Goal: Task Accomplishment & Management: Manage account settings

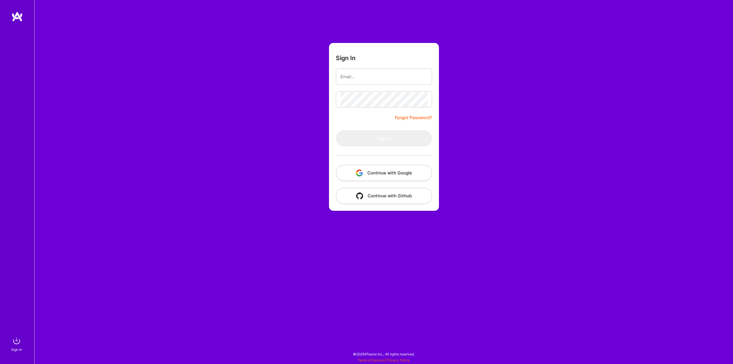
click at [266, 151] on div "Sign In Forgot Password? Sign In Continue with Google Continue with Github" at bounding box center [383, 182] width 698 height 364
click at [356, 170] on img "button" at bounding box center [359, 172] width 7 height 7
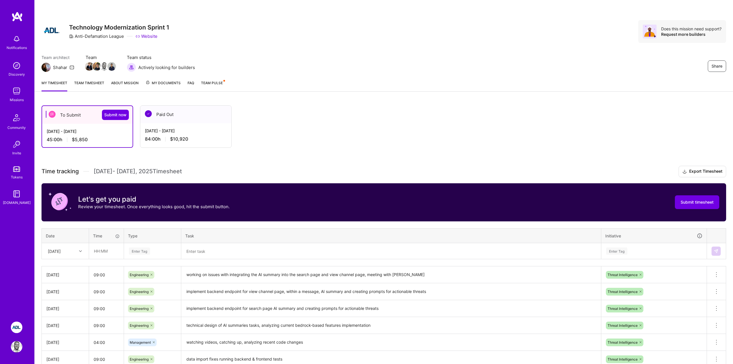
click at [301, 160] on div "To Submit Submit now Sep 16 - Sep 30, 2025 45:00 h $5,850 Paid Out Sep 1 - Sep …" at bounding box center [384, 271] width 698 height 346
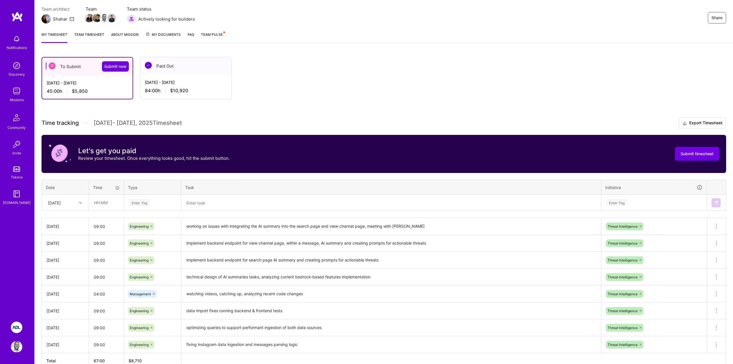
scroll to position [81, 0]
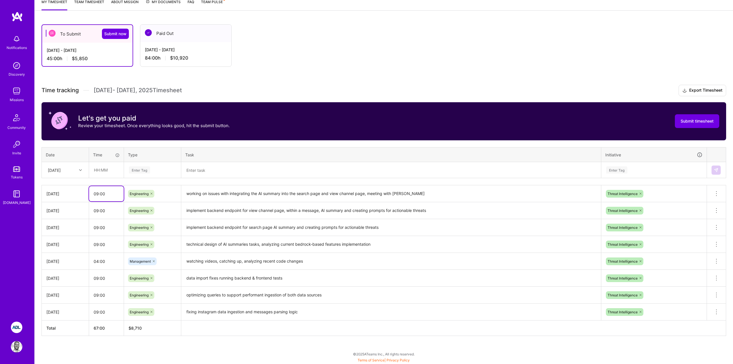
click at [101, 194] on input "09:00" at bounding box center [106, 193] width 35 height 15
click at [102, 346] on div "To Submit Submit now Sep 16 - Sep 30, 2025 45:00 h $5,850 Paid Out Sep 1 - Sep …" at bounding box center [384, 190] width 698 height 346
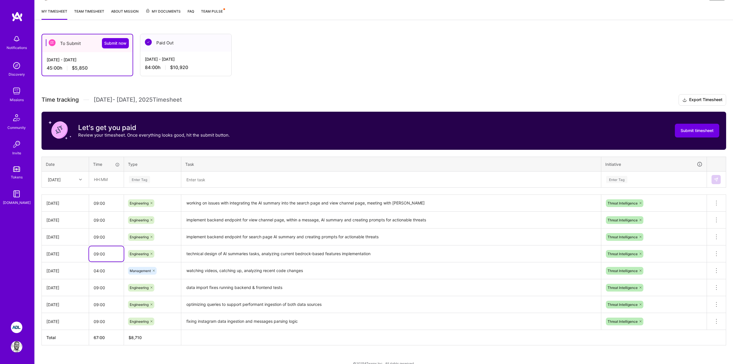
click at [98, 256] on input "09:00" at bounding box center [106, 253] width 35 height 15
click at [97, 269] on input "04:00" at bounding box center [106, 270] width 35 height 15
click at [382, 254] on textarea "technical design of AI summaries tasks, analyzing current bedrock-based feature…" at bounding box center [391, 254] width 419 height 16
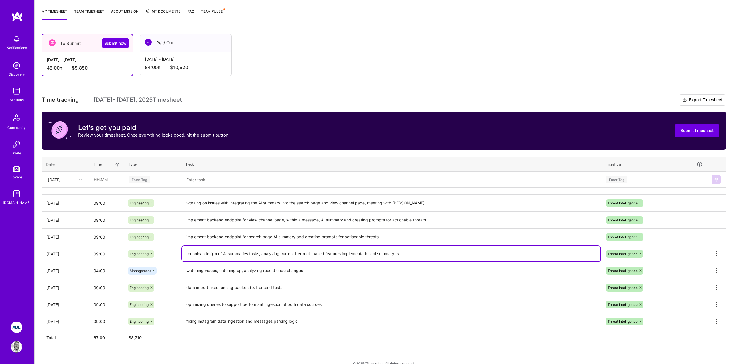
click at [397, 256] on textarea "technical design of AI summaries tasks, analyzing current bedrock-based feature…" at bounding box center [391, 253] width 419 height 15
type textarea "technical design of AI summaries tasks, analyzing current bedrock-based feature…"
click at [304, 271] on textarea "watching videos, catching up, analyzing recent code changes" at bounding box center [391, 271] width 419 height 16
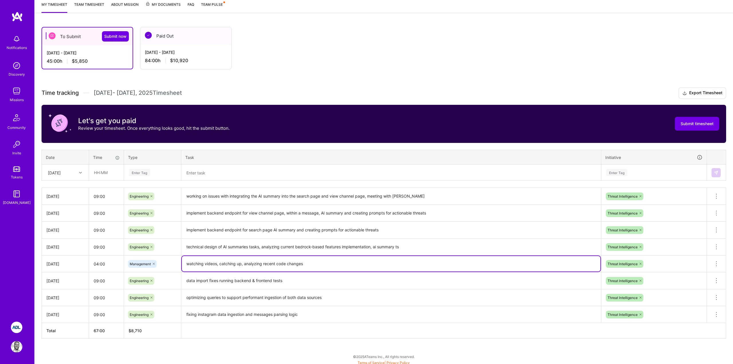
scroll to position [72, 0]
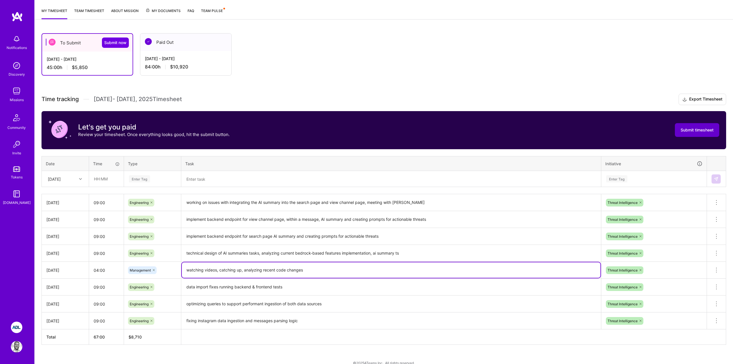
click at [683, 131] on span "Submit timesheet" at bounding box center [696, 130] width 33 height 6
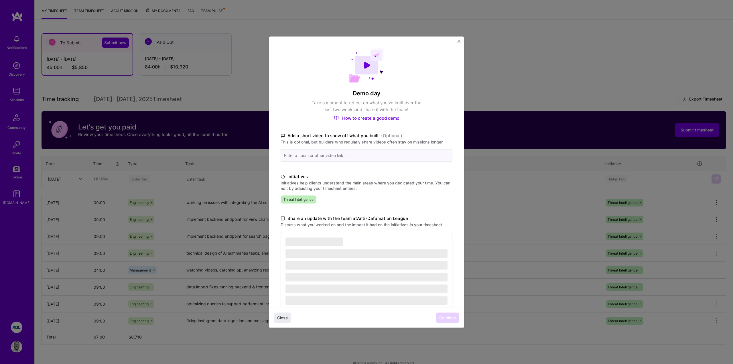
click at [328, 159] on input at bounding box center [367, 155] width 172 height 13
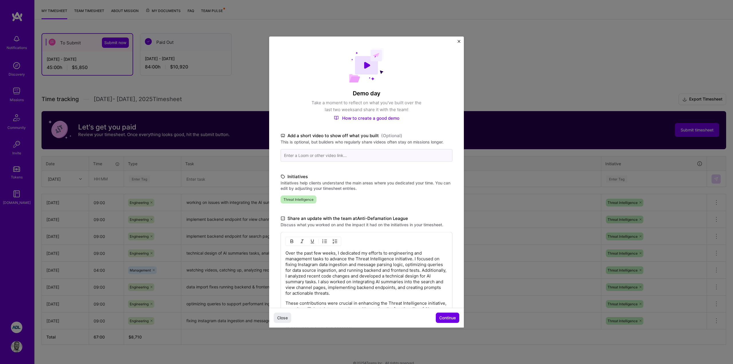
click at [317, 157] on input at bounding box center [367, 155] width 172 height 13
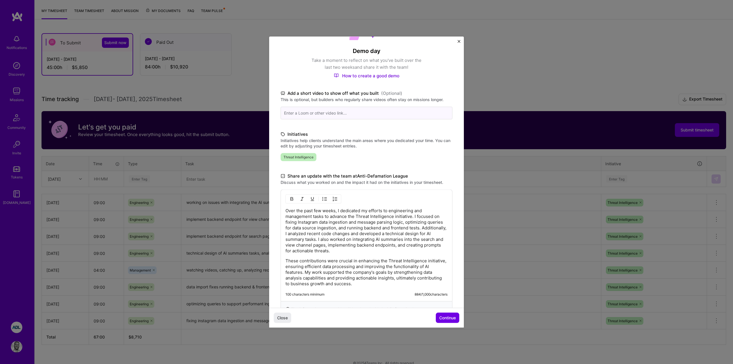
scroll to position [63, 0]
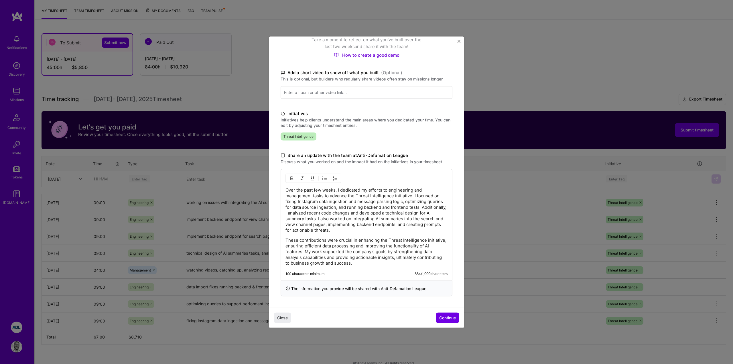
click at [366, 244] on p "These contributions were crucial in enhancing the Threat Intelligence initiativ…" at bounding box center [366, 251] width 162 height 29
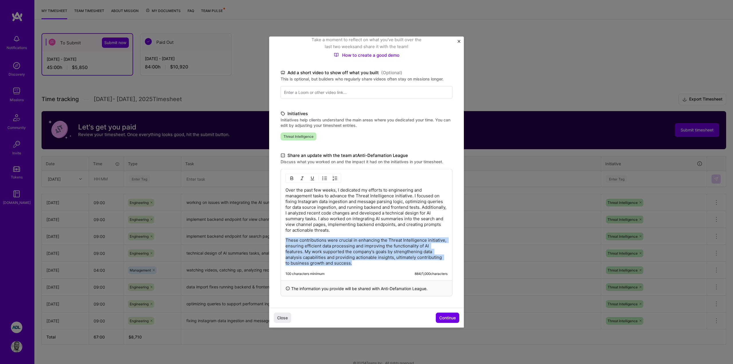
drag, startPoint x: 368, startPoint y: 264, endPoint x: 281, endPoint y: 241, distance: 90.1
click at [281, 241] on div "Over the past few weeks, I dedicated my efforts to engineering and management t…" at bounding box center [367, 225] width 172 height 112
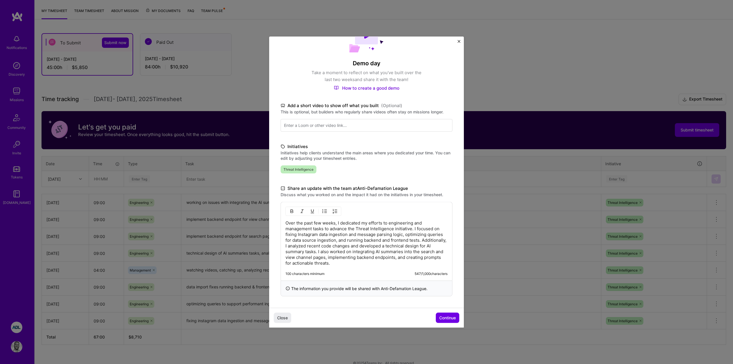
scroll to position [30, 0]
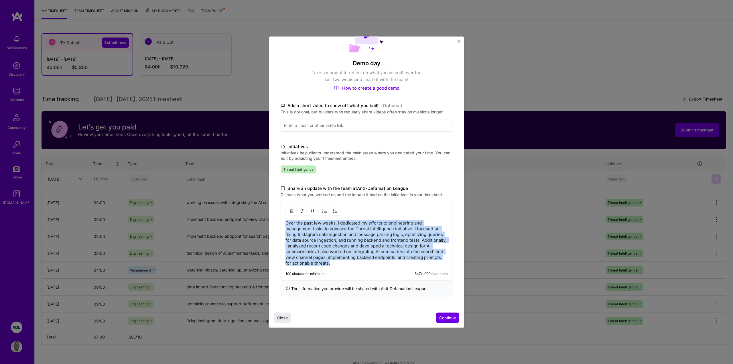
copy p "Over the past few weeks, I dedicated my efforts to engineering and management t…"
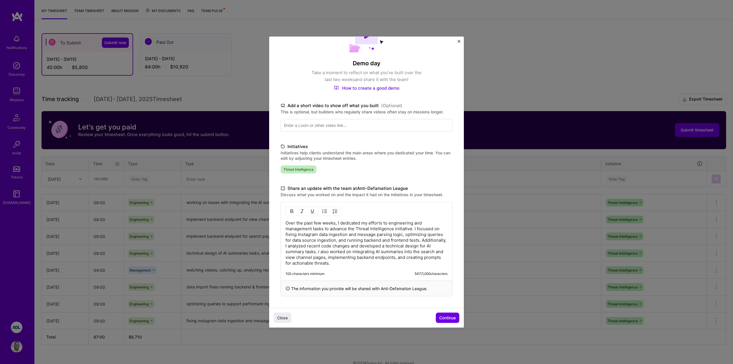
click at [461, 40] on div "Demo day Take a moment to reflect on what you've built over the last two weeks …" at bounding box center [366, 156] width 195 height 301
click at [459, 40] on img "Close" at bounding box center [458, 41] width 3 height 3
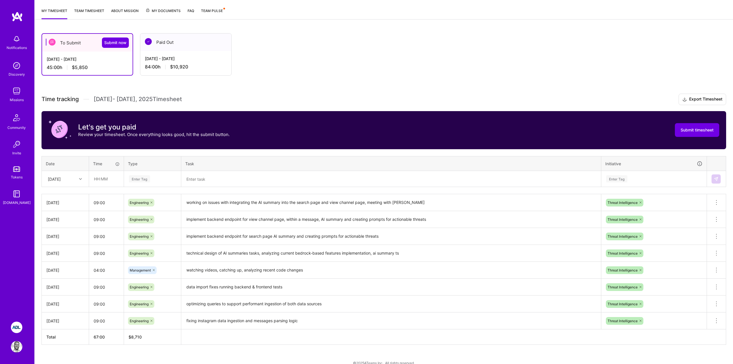
click at [413, 64] on div "To Submit Submit now Sep 16 - Sep 30, 2025 45:00 h $5,850 Paid Out Sep 1 - Sep …" at bounding box center [353, 54] width 623 height 42
click at [342, 83] on div "To Submit Submit now Sep 16 - Sep 30, 2025 45:00 h $5,850 Paid Out Sep 1 - Sep …" at bounding box center [384, 199] width 698 height 346
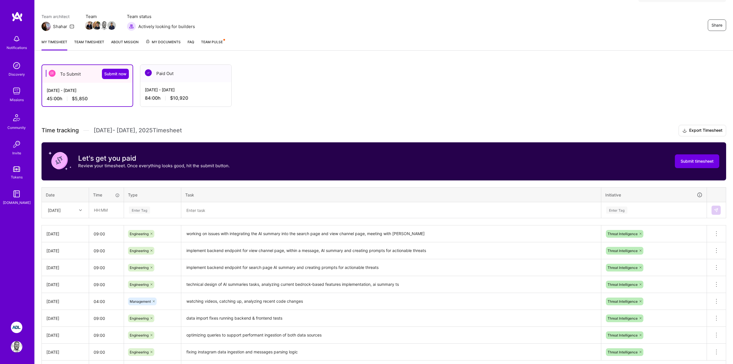
scroll to position [0, 0]
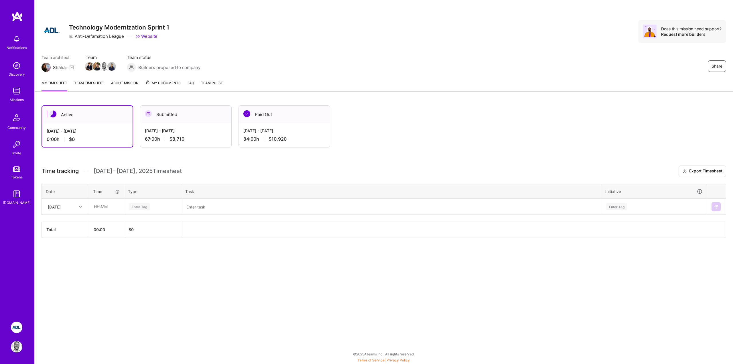
click at [468, 105] on div "Active [DATE] - [DATE] 0:00 h $0 Submitted [DATE] - [DATE] 67:00 h $8,710 Paid …" at bounding box center [353, 126] width 623 height 42
click at [83, 204] on div at bounding box center [81, 206] width 9 height 7
click at [125, 296] on div "Share Technology Modernization Sprint 1 Anti-Defamation League Website Does thi…" at bounding box center [383, 182] width 698 height 364
click at [14, 40] on img at bounding box center [16, 38] width 11 height 11
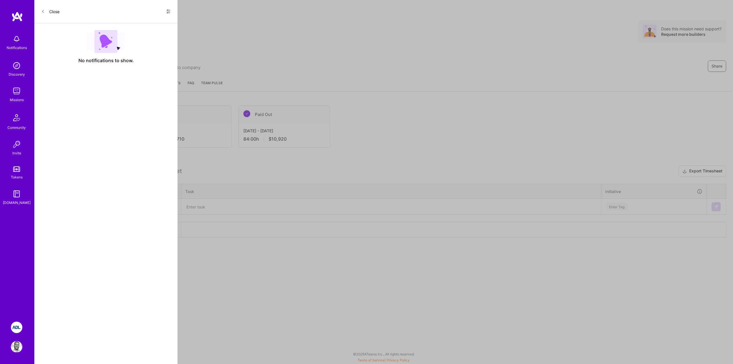
click at [320, 42] on div "Notifications Discovery Missions Community Invite Tokens [DOMAIN_NAME] ADL: Tec…" at bounding box center [366, 180] width 733 height 361
